Goal: Entertainment & Leisure: Consume media (video, audio)

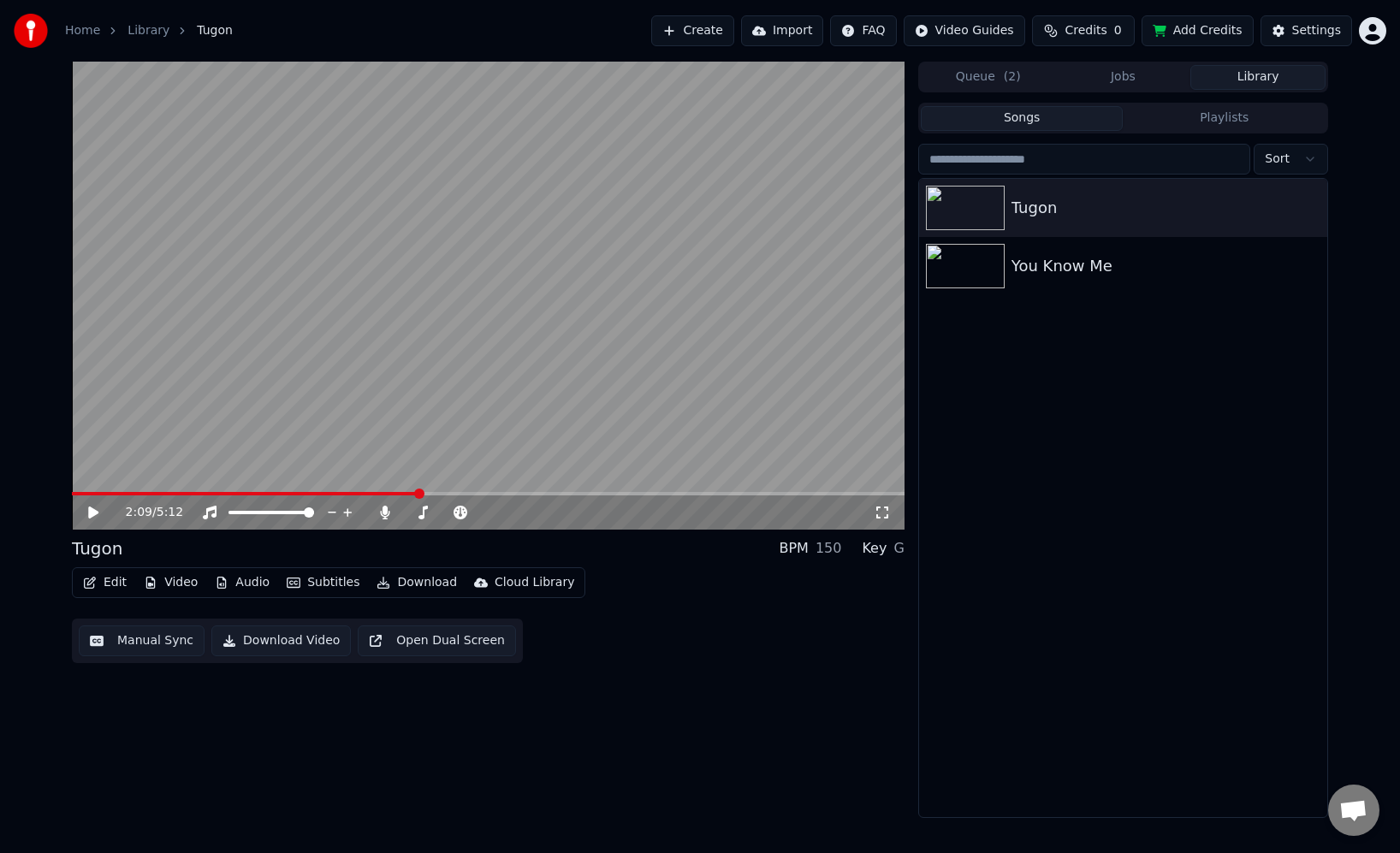
click at [95, 512] on icon at bounding box center [93, 513] width 10 height 12
click at [78, 492] on span at bounding box center [488, 493] width 833 height 3
click at [334, 514] on icon at bounding box center [332, 512] width 16 height 17
click at [348, 512] on icon at bounding box center [348, 512] width 16 height 17
click at [884, 521] on div "0:02 / 5:12" at bounding box center [488, 512] width 819 height 17
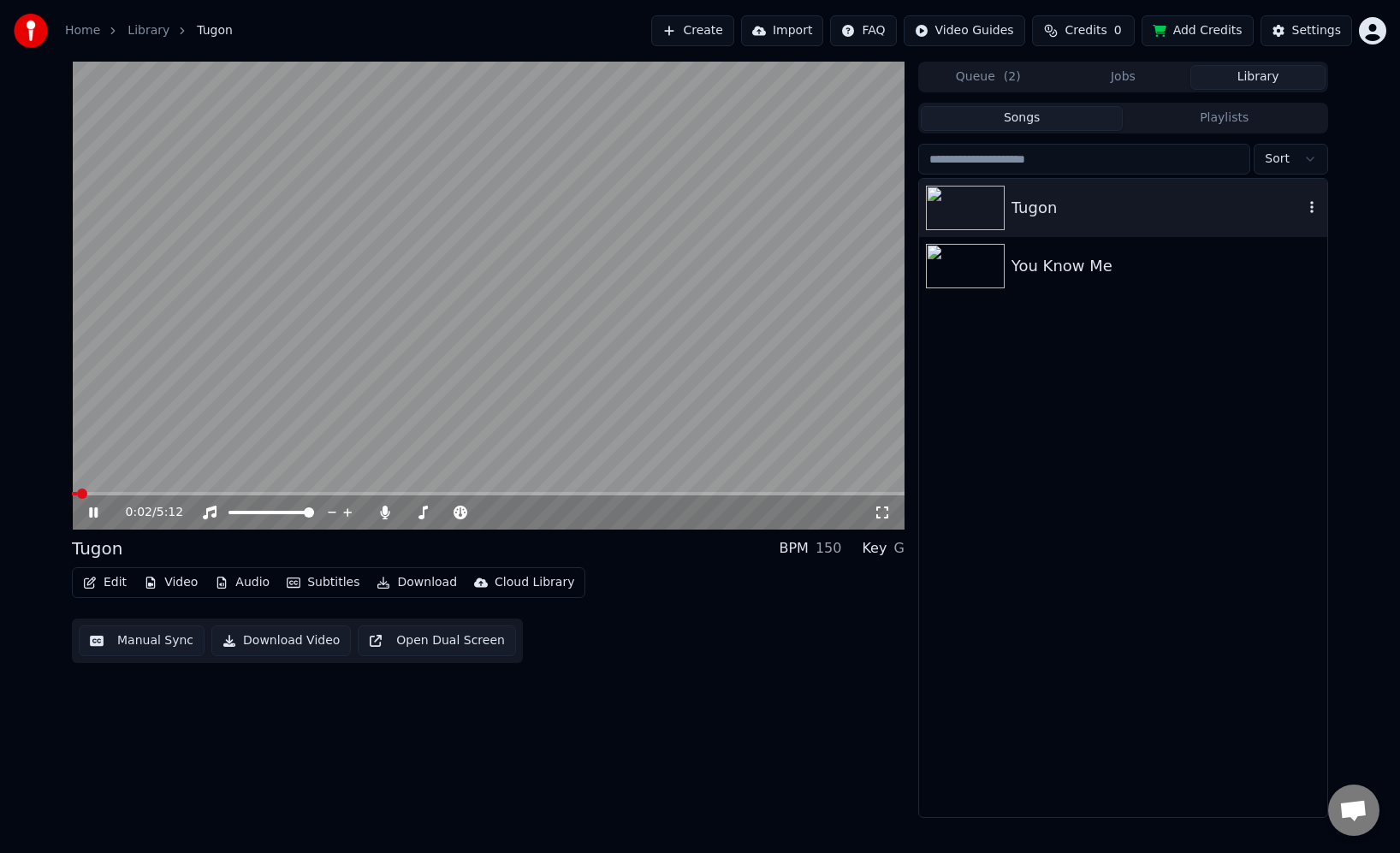
click at [964, 211] on img at bounding box center [965, 207] width 79 height 44
click at [92, 516] on icon at bounding box center [93, 513] width 9 height 10
click at [315, 516] on span at bounding box center [309, 513] width 10 height 10
click at [95, 516] on icon at bounding box center [105, 513] width 40 height 14
click at [94, 513] on icon at bounding box center [105, 513] width 40 height 14
